Goal: Task Accomplishment & Management: Use online tool/utility

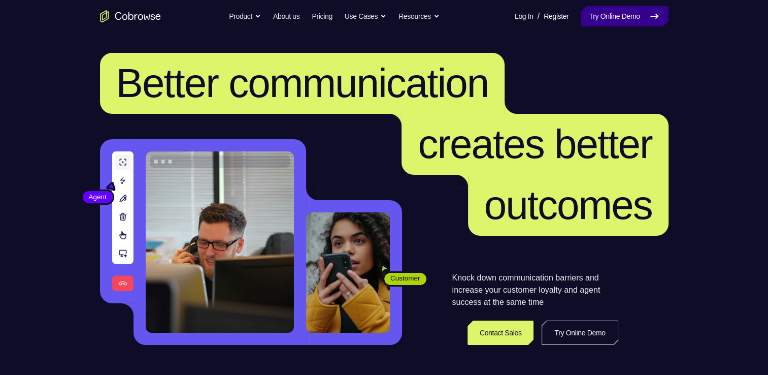
drag, startPoint x: 0, startPoint y: 0, endPoint x: 626, endPoint y: 17, distance: 626.6
click at [626, 17] on link "Try Online Demo" at bounding box center [624, 16] width 87 height 20
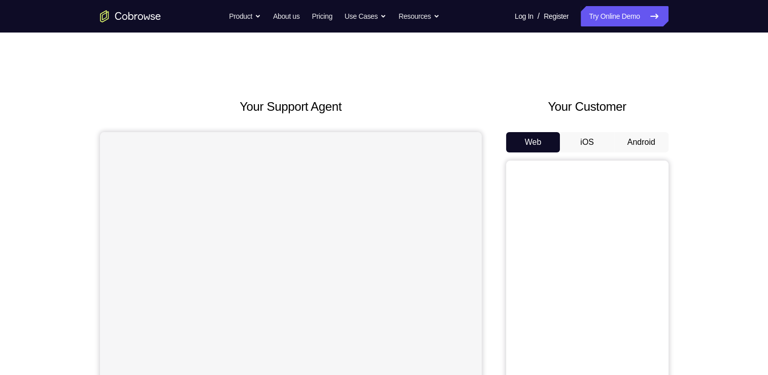
click at [642, 141] on button "Android" at bounding box center [641, 142] width 54 height 20
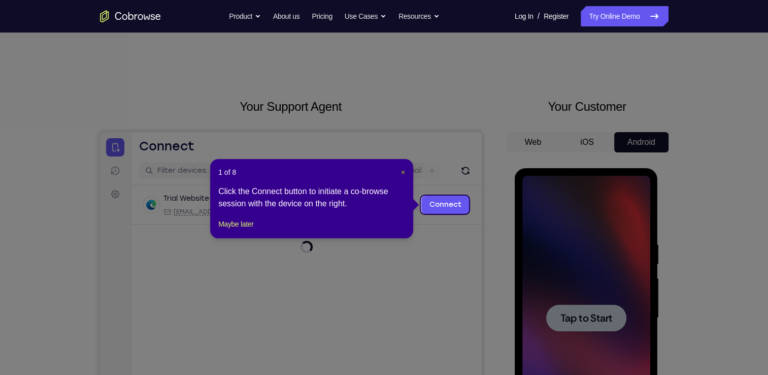
click at [403, 170] on span "×" at bounding box center [403, 172] width 4 height 8
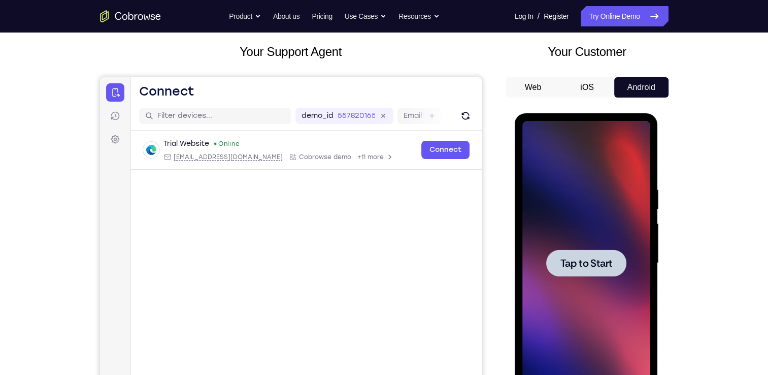
scroll to position [57, 0]
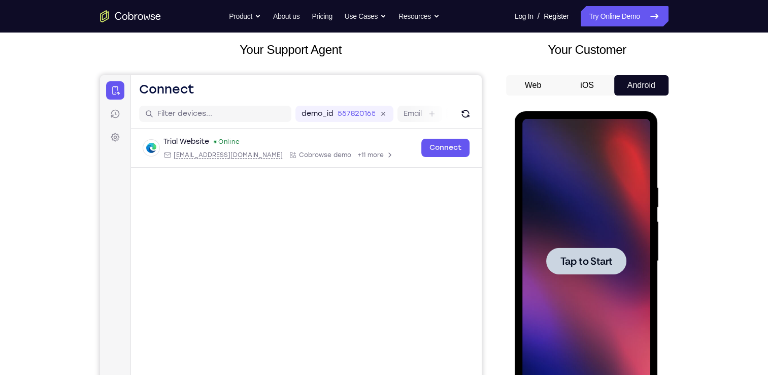
click at [564, 256] on span "Tap to Start" at bounding box center [586, 261] width 52 height 10
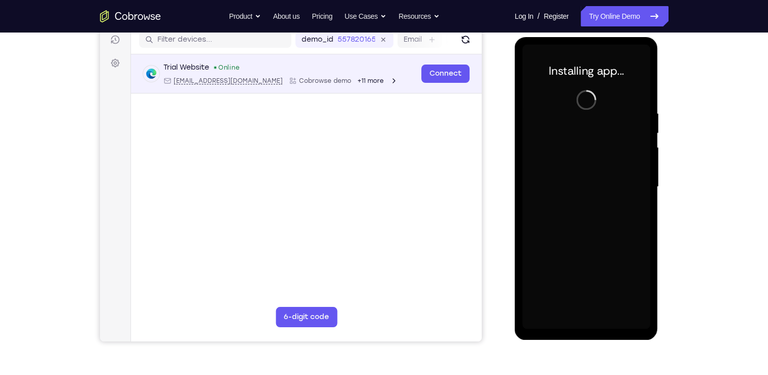
scroll to position [133, 0]
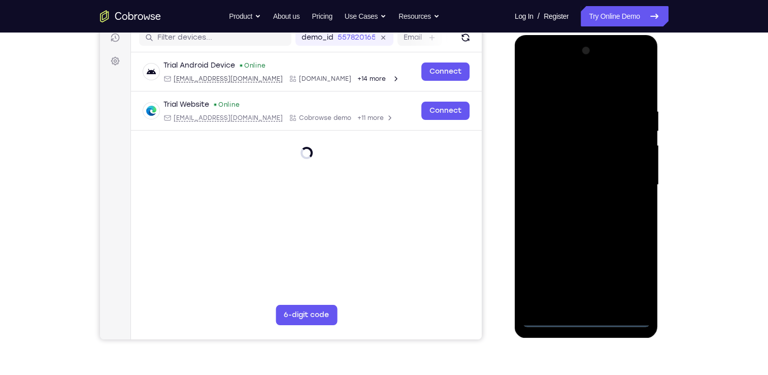
click at [588, 317] on div at bounding box center [586, 185] width 128 height 284
